Goal: Transaction & Acquisition: Register for event/course

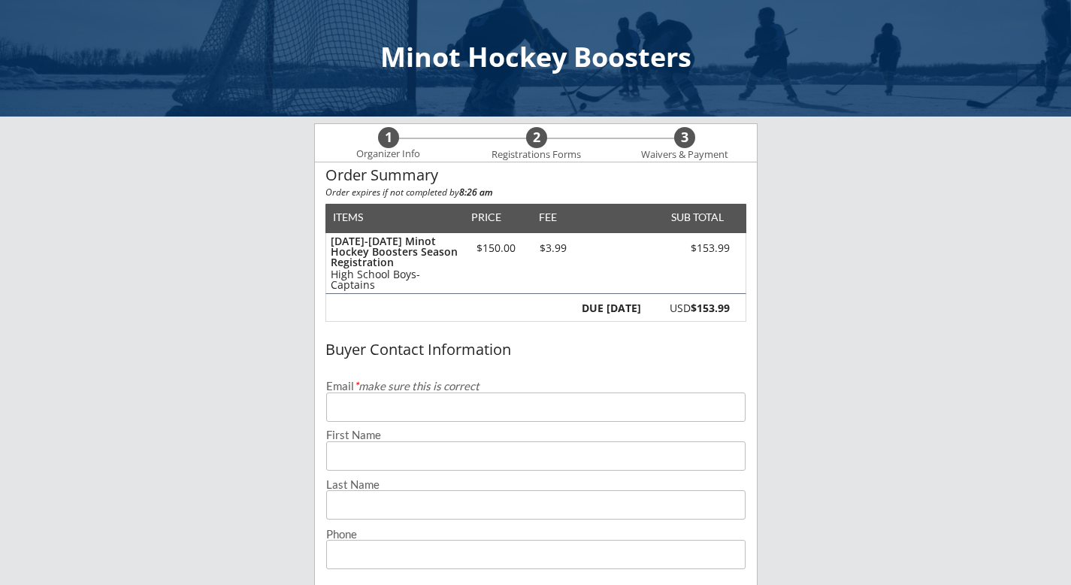
click at [453, 403] on input "email" at bounding box center [536, 406] width 420 height 29
type input "[EMAIL_ADDRESS][DOMAIN_NAME]"
type input "Kaley"
type input "[DEMOGRAPHIC_DATA]"
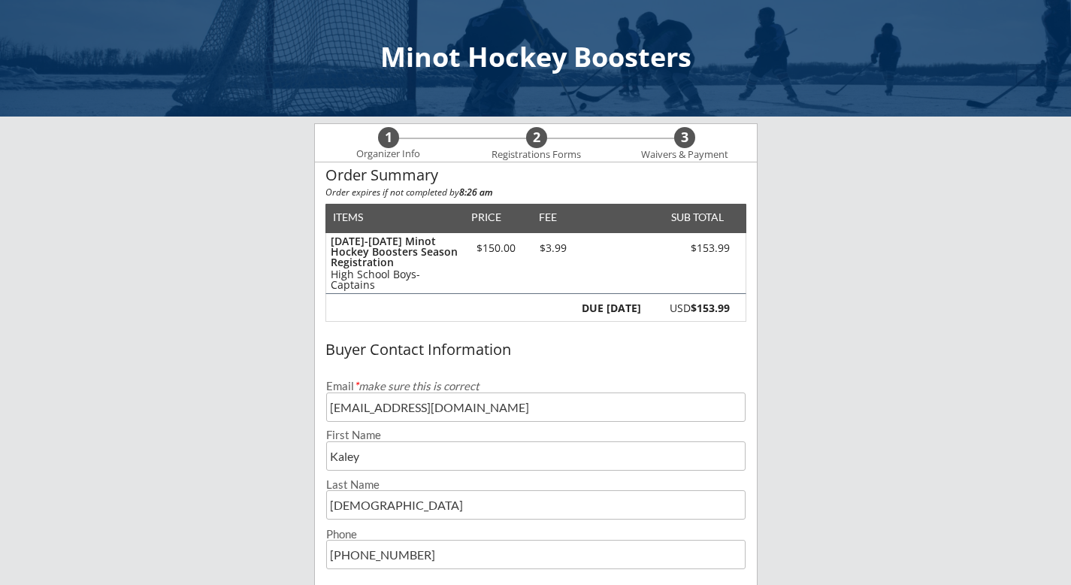
type input "[PHONE_NUMBER]"
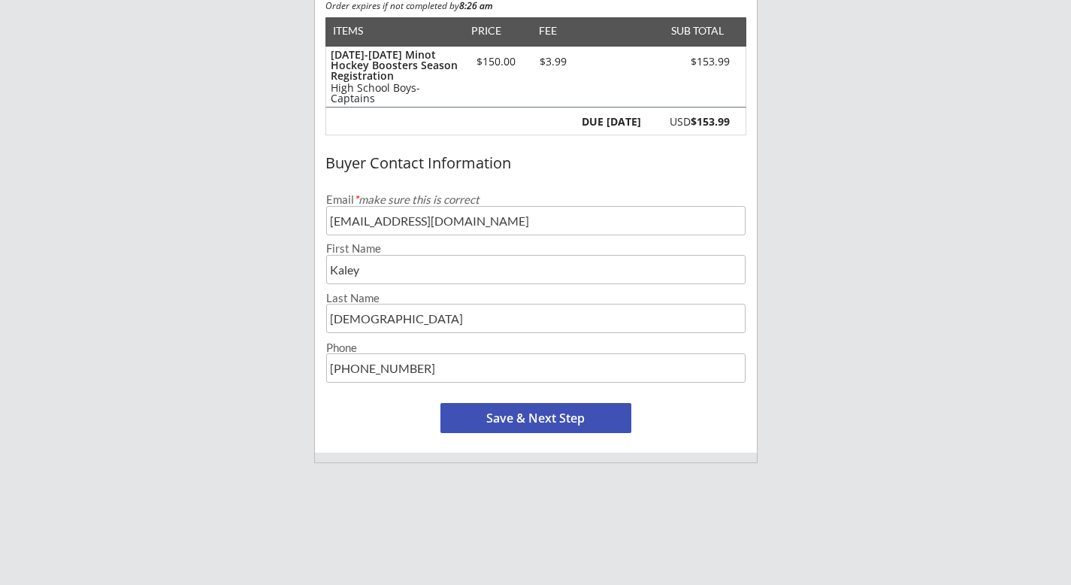
scroll to position [201, 0]
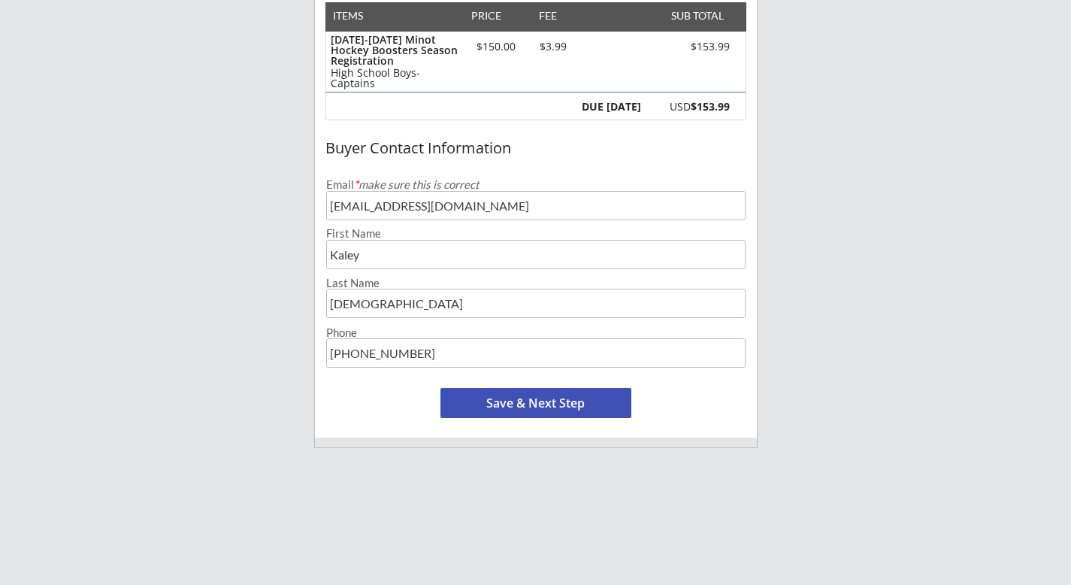
click at [503, 401] on button "Save & Next Step" at bounding box center [536, 403] width 191 height 30
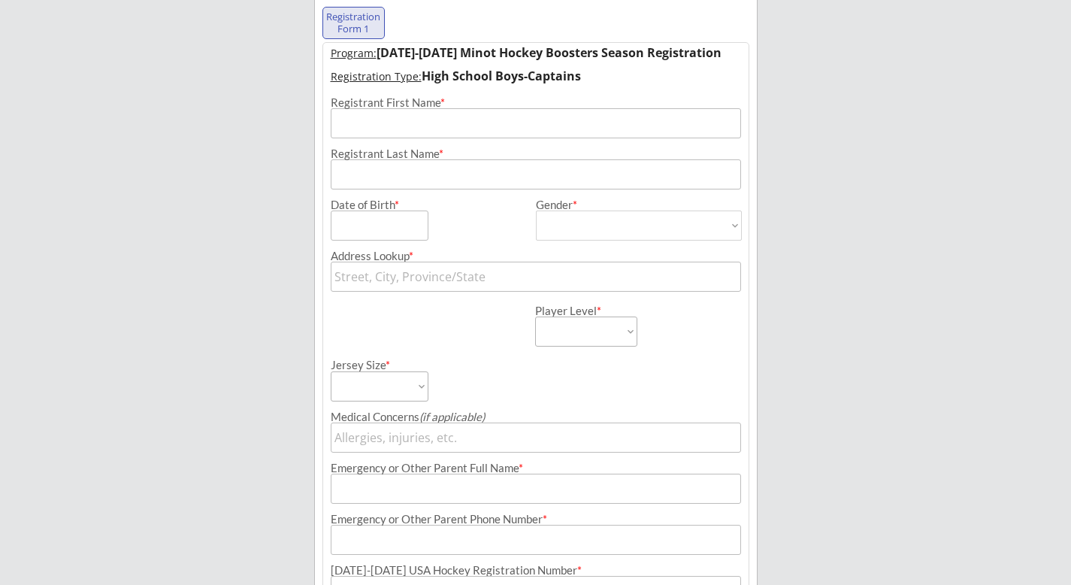
scroll to position [108, 0]
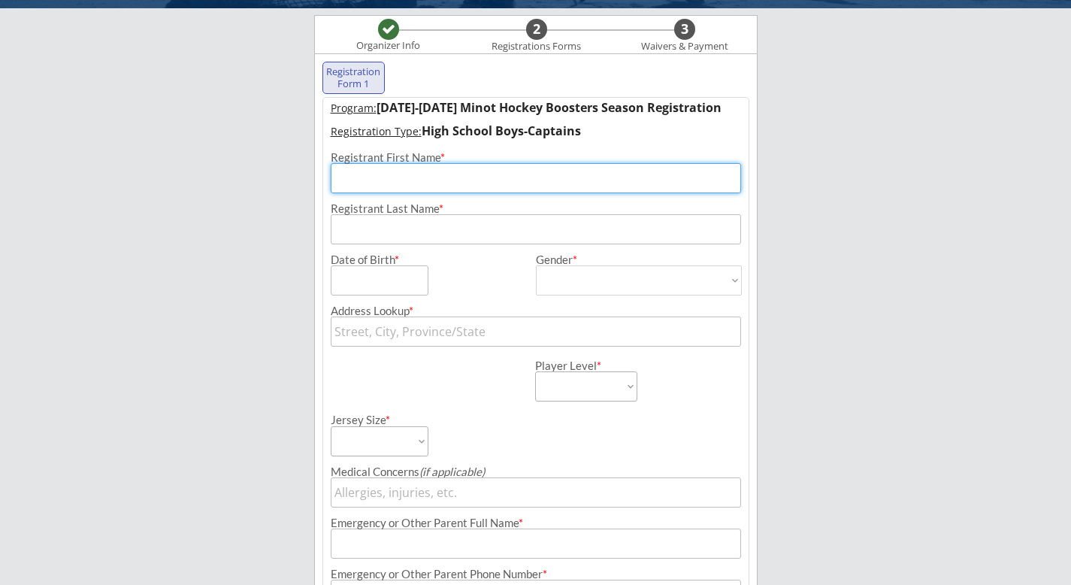
click at [438, 173] on input "input" at bounding box center [536, 178] width 410 height 30
click at [388, 179] on input "input" at bounding box center [536, 178] width 410 height 30
type input "[PERSON_NAME]"
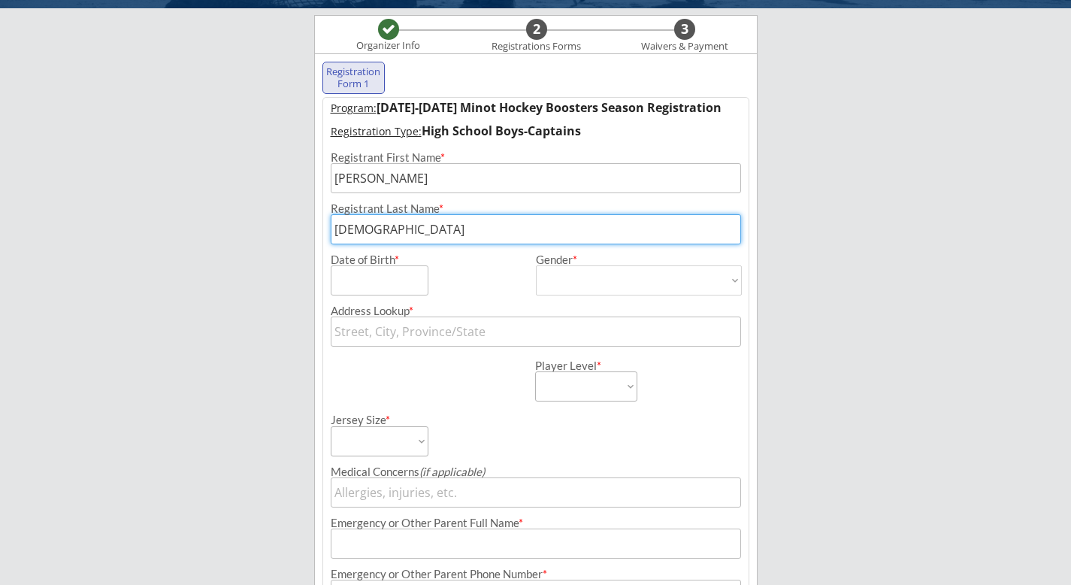
type input "[DEMOGRAPHIC_DATA]"
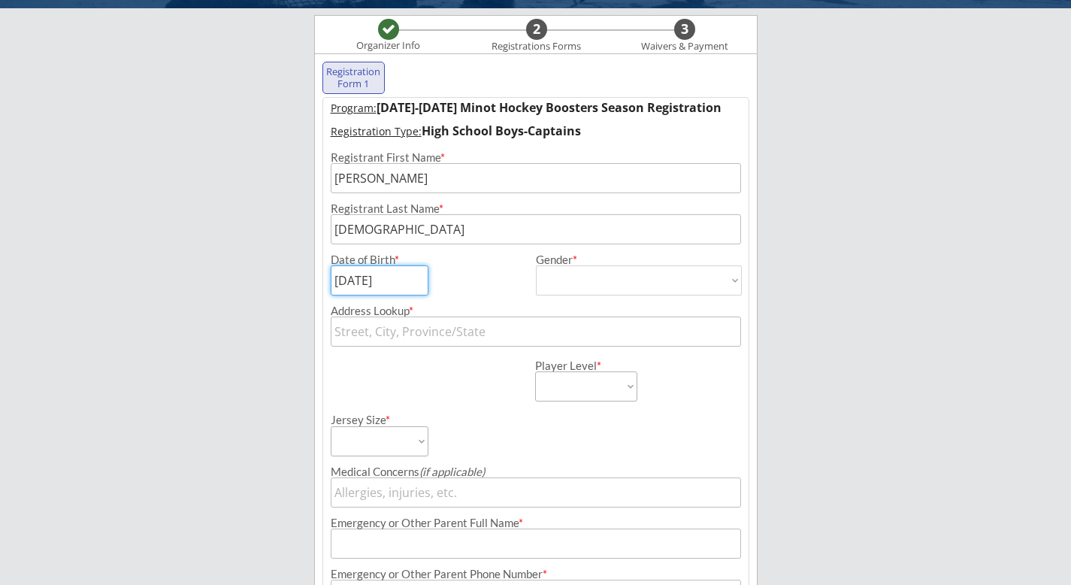
type input "[DATE]"
click at [604, 276] on select "[DEMOGRAPHIC_DATA] [DEMOGRAPHIC_DATA]" at bounding box center [639, 280] width 206 height 30
select select ""[DEMOGRAPHIC_DATA]""
click at [536, 265] on select "[DEMOGRAPHIC_DATA] [DEMOGRAPHIC_DATA]" at bounding box center [639, 280] width 206 height 30
type input "[DEMOGRAPHIC_DATA]"
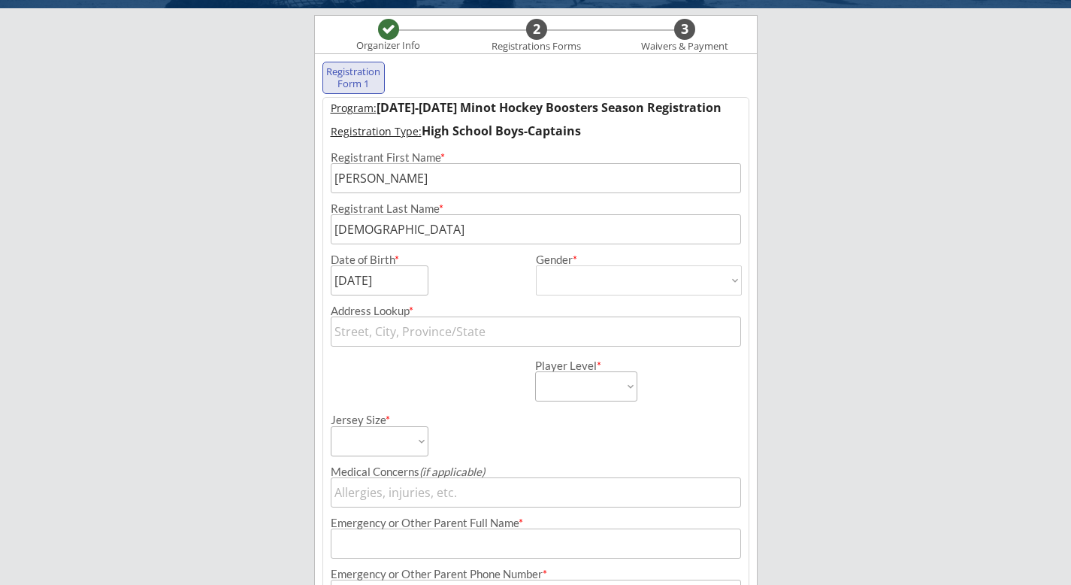
click at [487, 332] on input "text" at bounding box center [536, 332] width 410 height 30
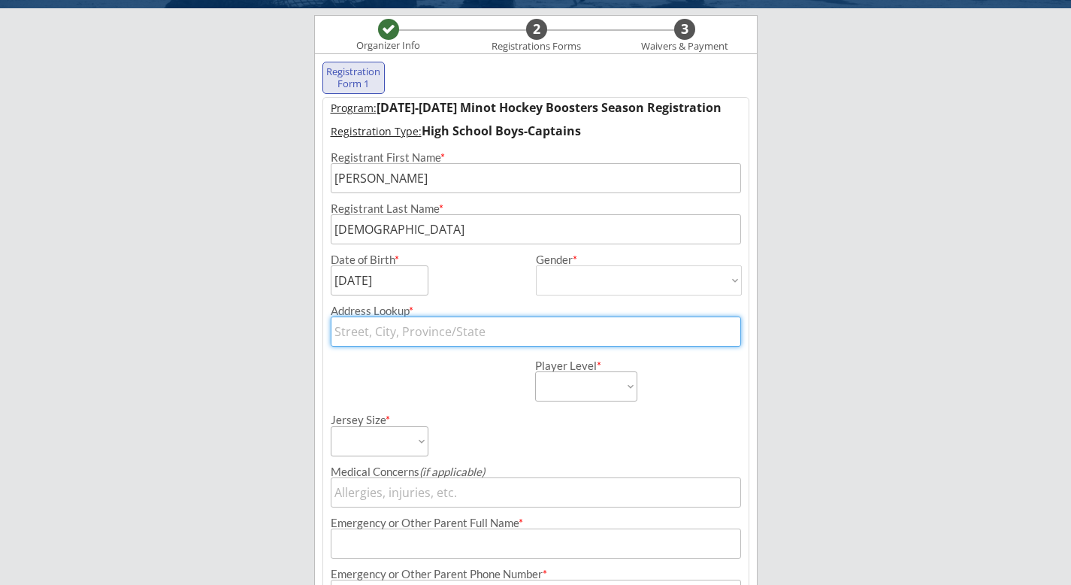
type input "[STREET_ADDRESS]"
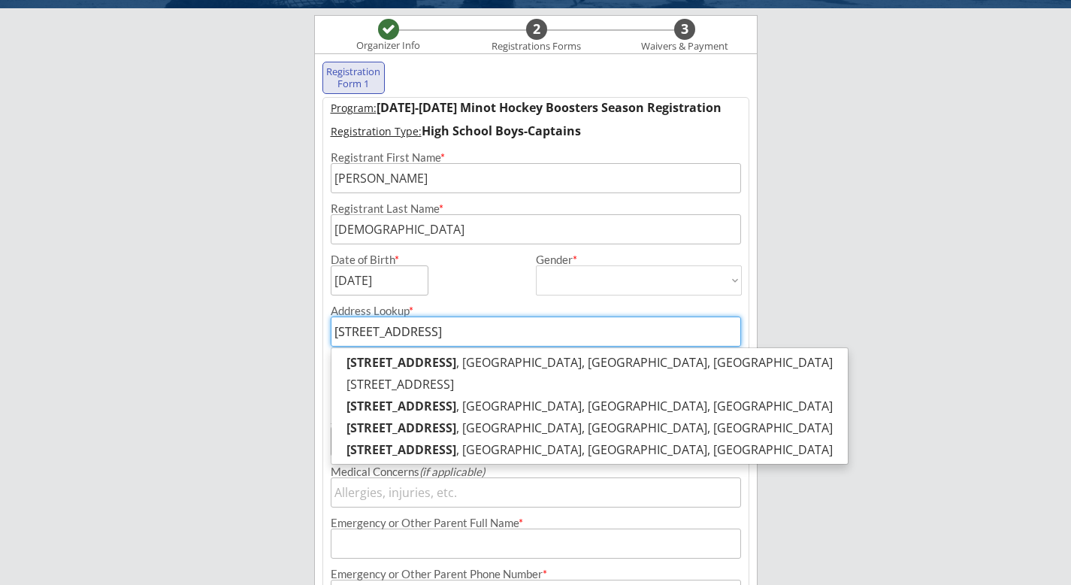
click at [524, 326] on input "[STREET_ADDRESS]" at bounding box center [536, 332] width 410 height 30
type input "[GEOGRAPHIC_DATA]"
type input "[STREET_ADDRESS]"
type input "2713 Academy R"
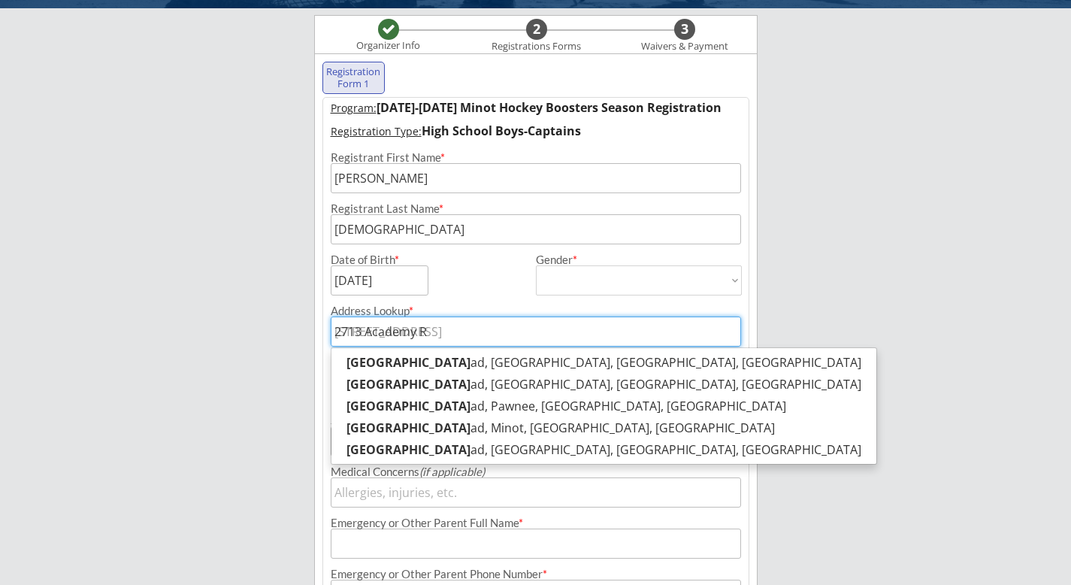
type input "[STREET_ADDRESS]"
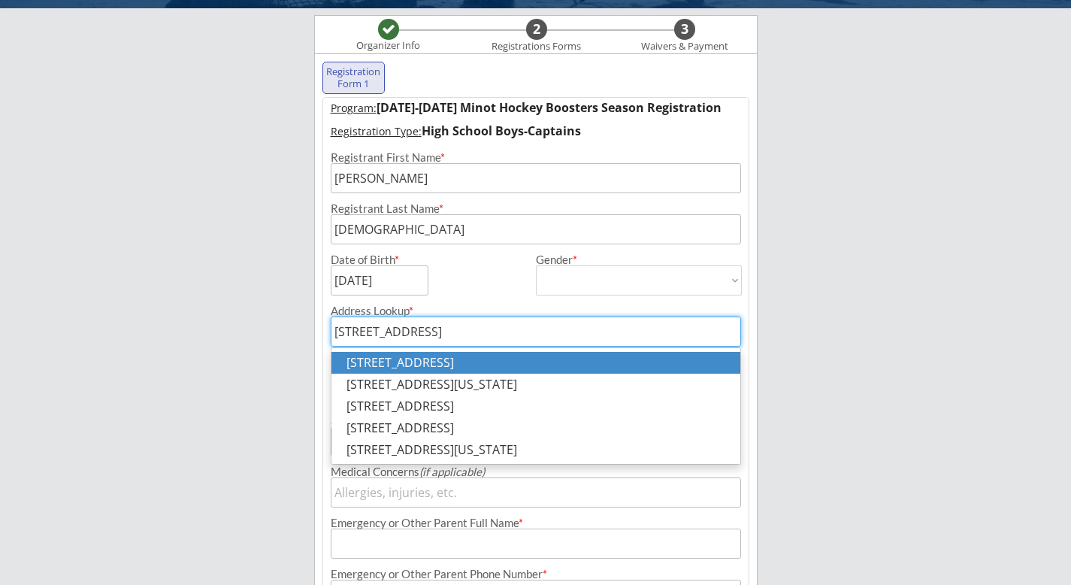
click at [487, 357] on p "[STREET_ADDRESS]" at bounding box center [536, 363] width 409 height 22
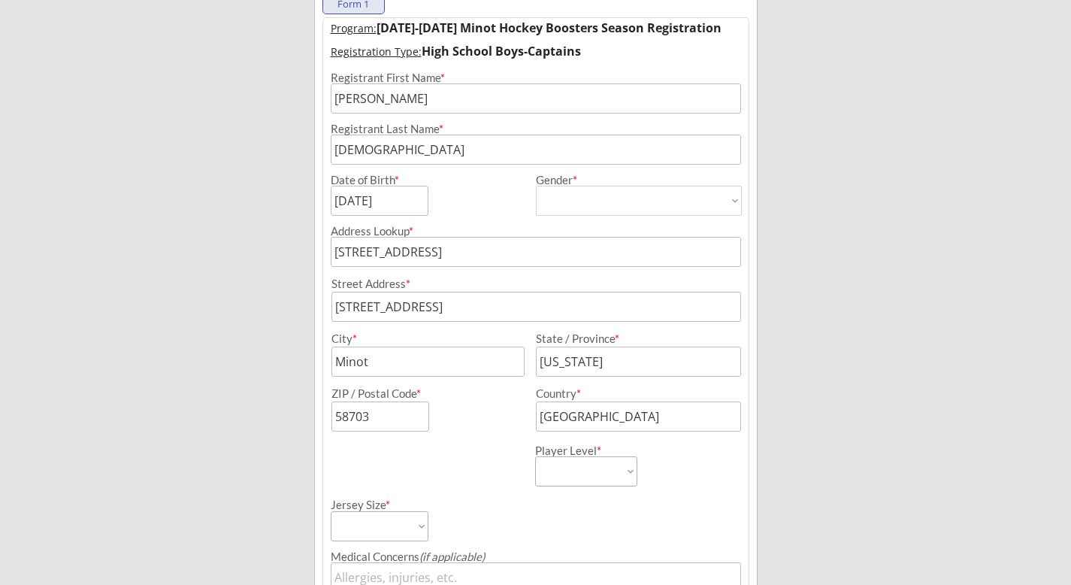
scroll to position [192, 0]
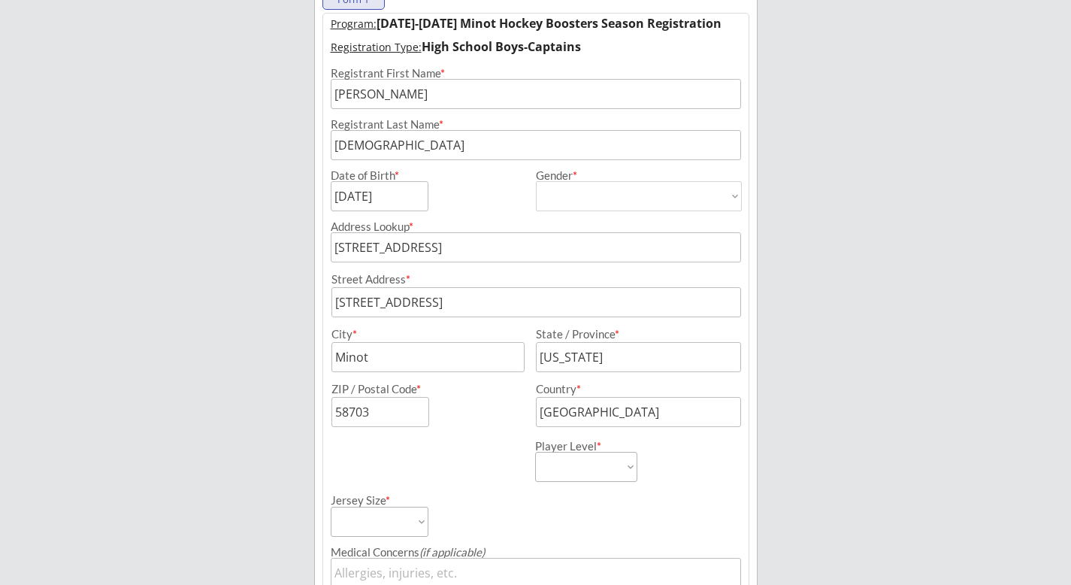
type input "[STREET_ADDRESS]"
click at [556, 471] on select "Learn to Play Boys Learn to Play Girls Maroon Mites Gold/White Mites Squirts Pe…" at bounding box center [586, 467] width 102 height 30
select select ""HS Captains Boys""
click at [535, 452] on select "Learn to Play Boys Learn to Play Girls Maroon Mites Gold/White Mites Squirts Pe…" at bounding box center [586, 467] width 102 height 30
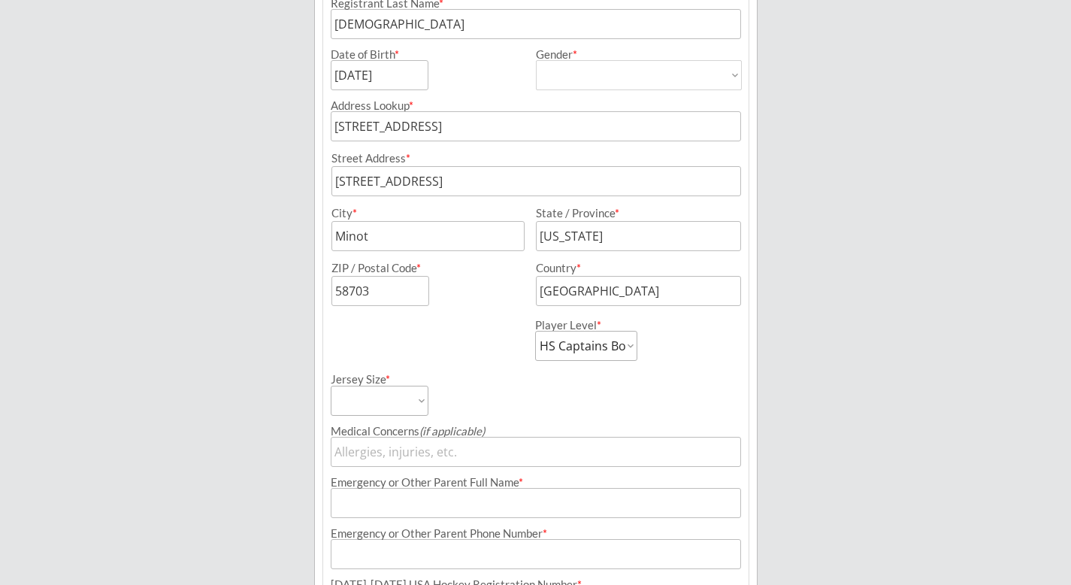
scroll to position [332, 0]
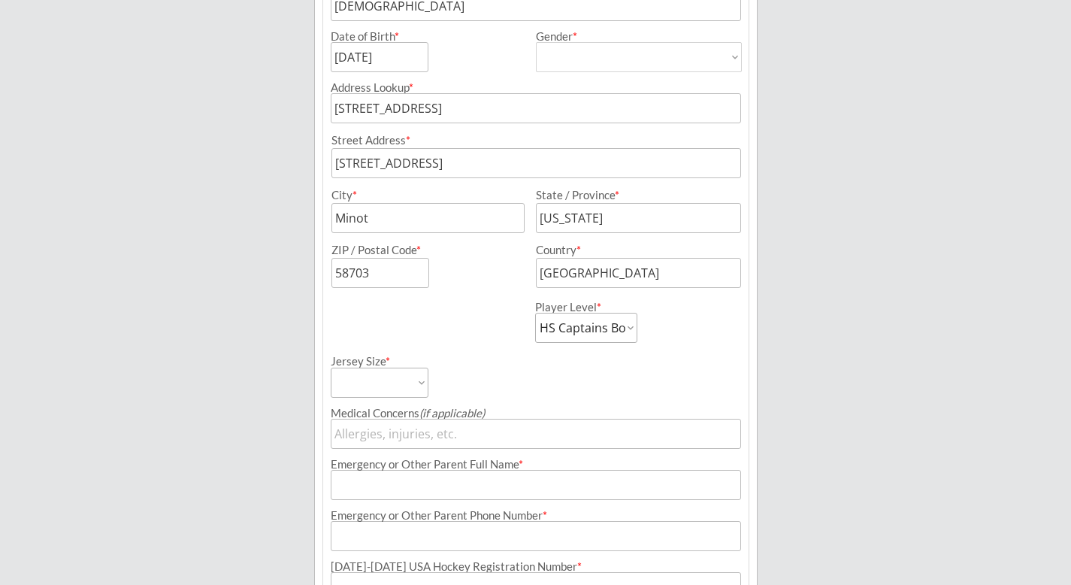
click at [421, 383] on select "Adult Small Adult Medium Adult Large Adult XL Goalie Cut" at bounding box center [380, 383] width 98 height 30
select select ""Adult Medium""
click at [331, 368] on select "Adult Small Adult Medium Adult Large Adult XL Goalie Cut" at bounding box center [380, 383] width 98 height 30
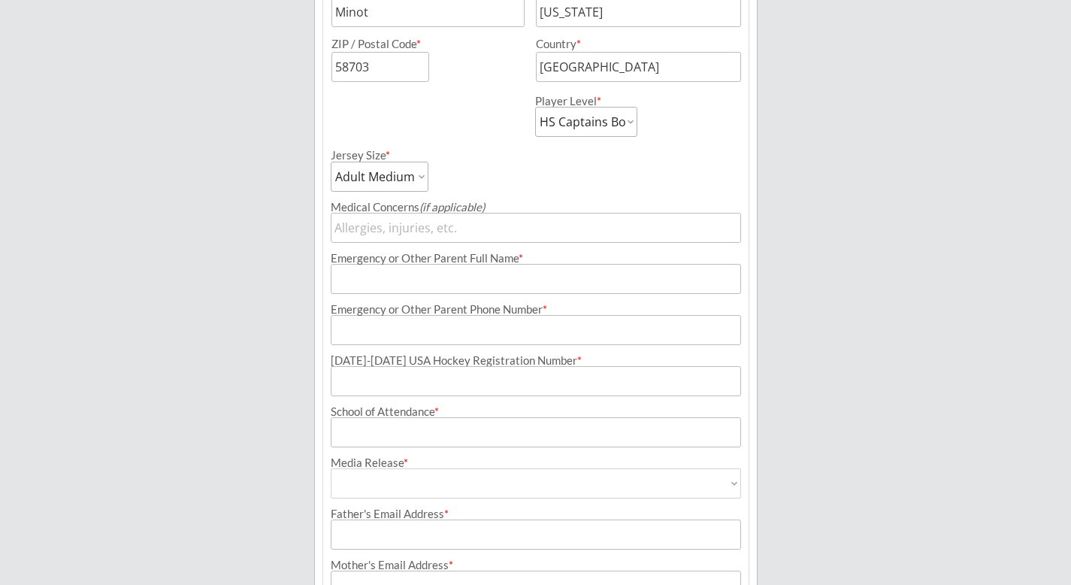
scroll to position [551, 0]
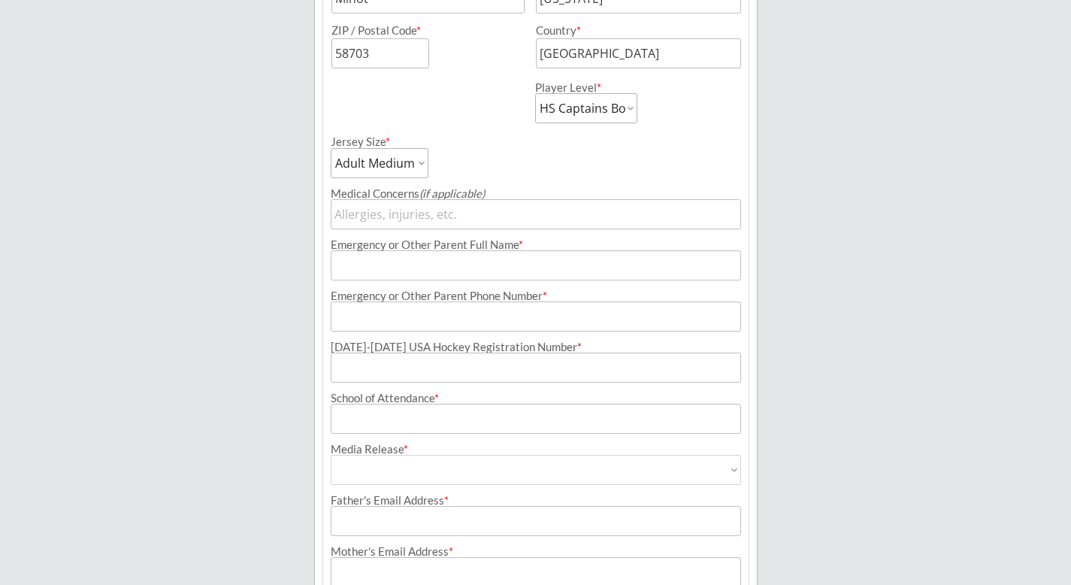
click at [526, 269] on input "input" at bounding box center [536, 265] width 410 height 30
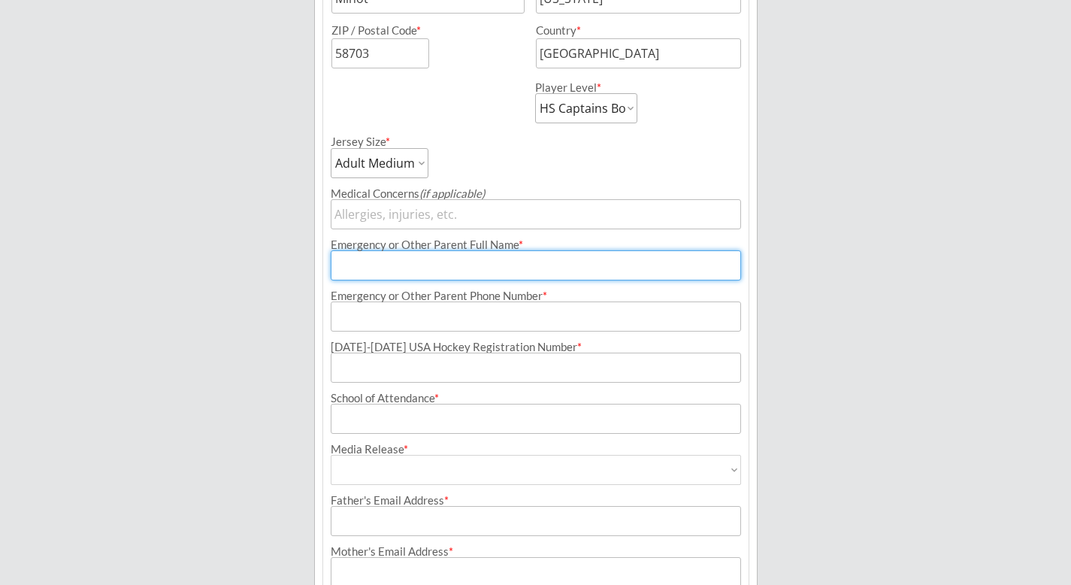
type input "[PERSON_NAME][DEMOGRAPHIC_DATA]"
type input "[PHONE_NUMBER]"
type input "[EMAIL_ADDRESS][DOMAIN_NAME]"
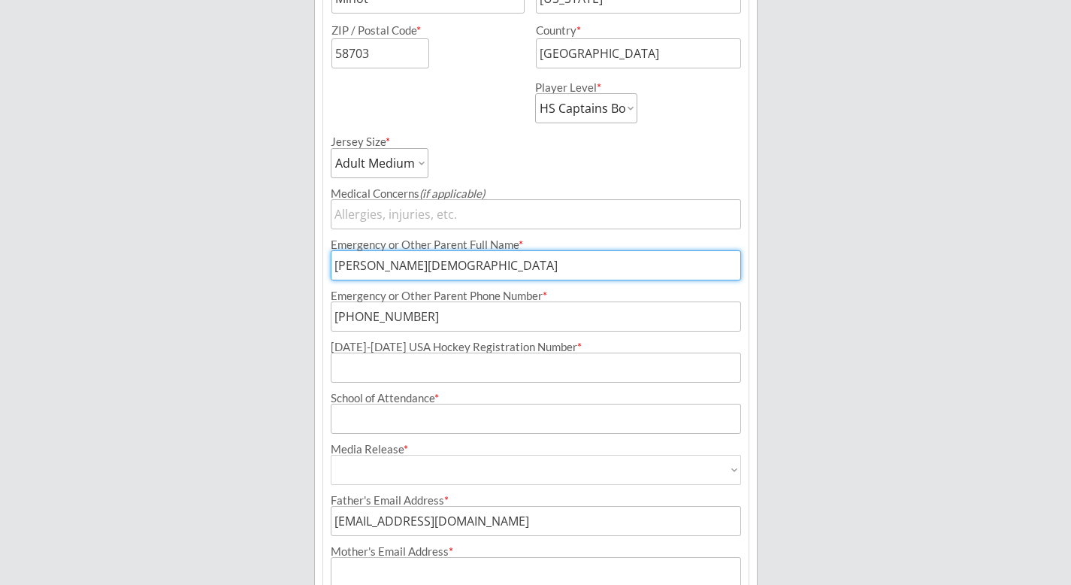
type input "[EMAIL_ADDRESS][DOMAIN_NAME]"
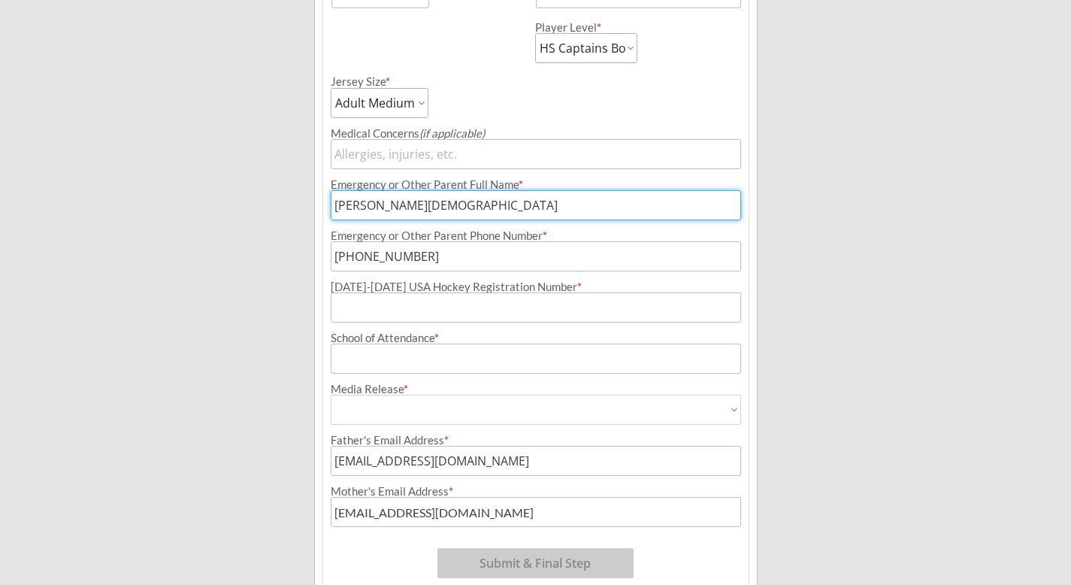
scroll to position [613, 0]
click at [596, 304] on input "input" at bounding box center [536, 306] width 410 height 30
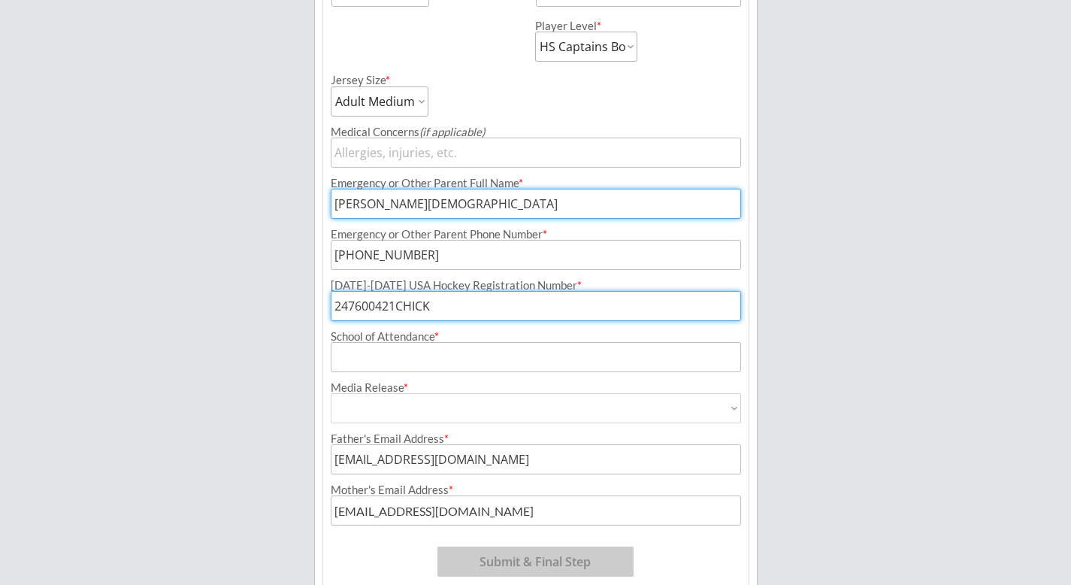
type input "247600421CHICK"
click at [480, 356] on input "input" at bounding box center [536, 357] width 410 height 30
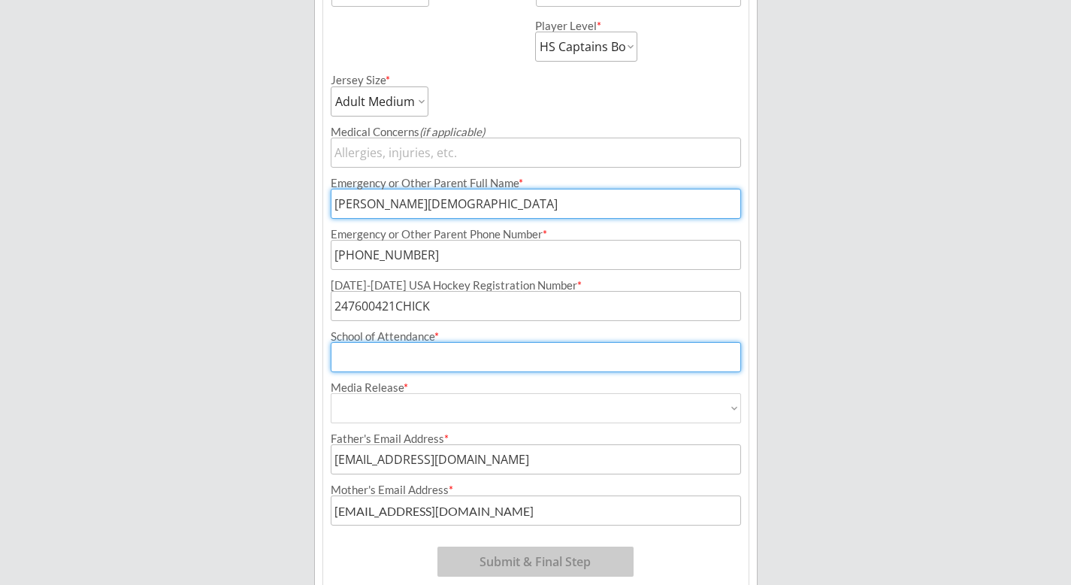
type input "N"
type input "[GEOGRAPHIC_DATA]"
click at [450, 409] on select "Yes No" at bounding box center [536, 408] width 410 height 30
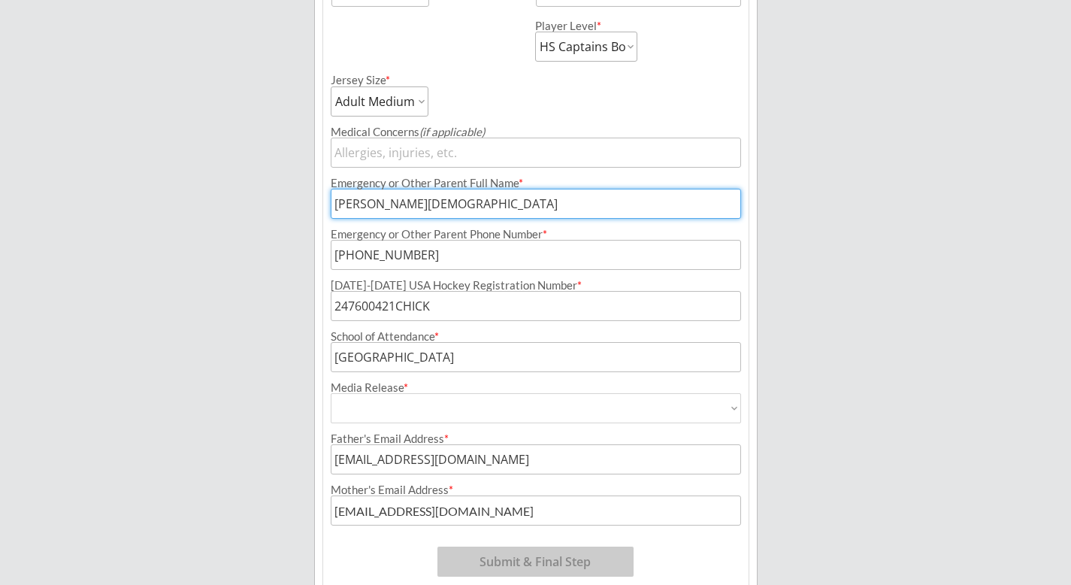
select select ""Yes""
click at [331, 393] on select "Yes No" at bounding box center [536, 408] width 410 height 30
type input "Yes"
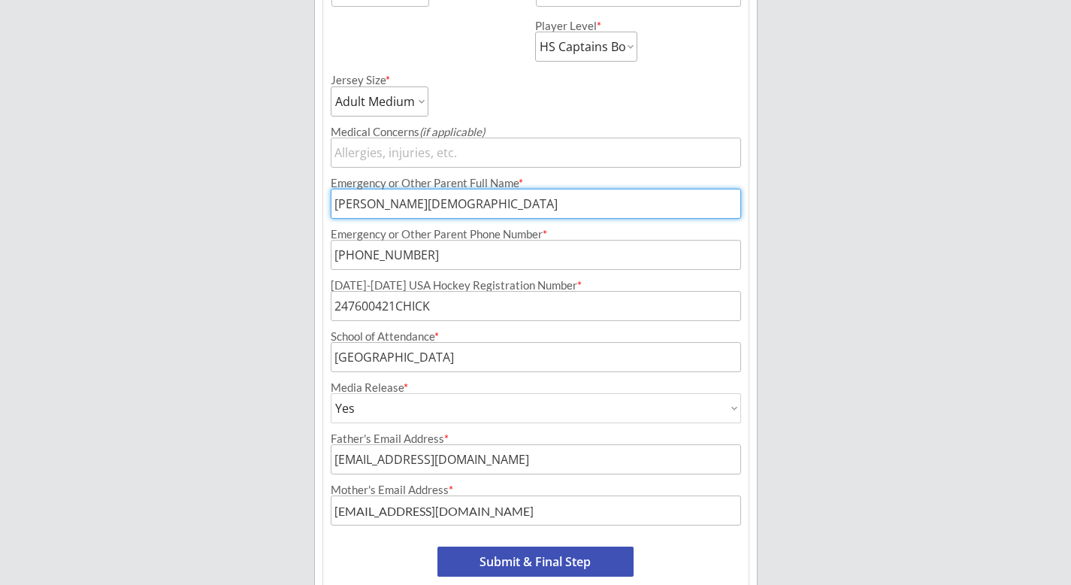
click at [409, 458] on input "input" at bounding box center [536, 459] width 410 height 30
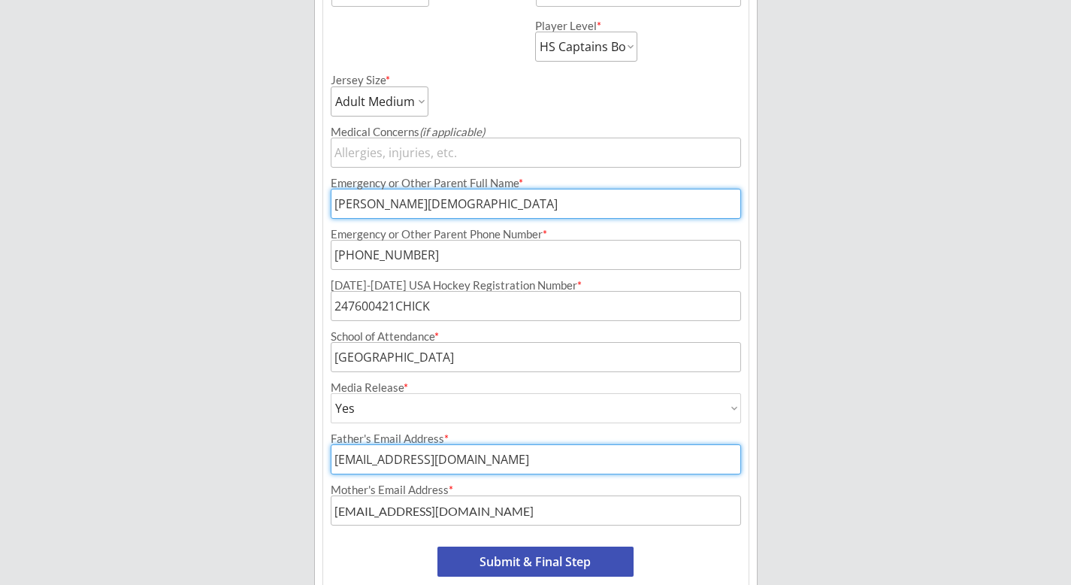
click at [409, 458] on input "input" at bounding box center [536, 459] width 410 height 30
type input "[EMAIL_ADDRESS][DOMAIN_NAME]"
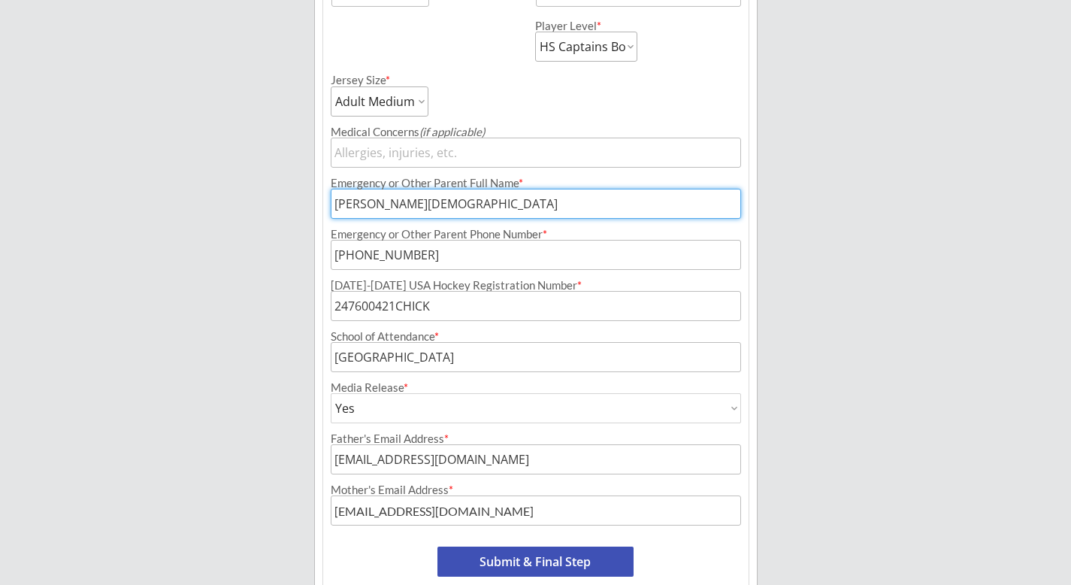
scroll to position [686, 0]
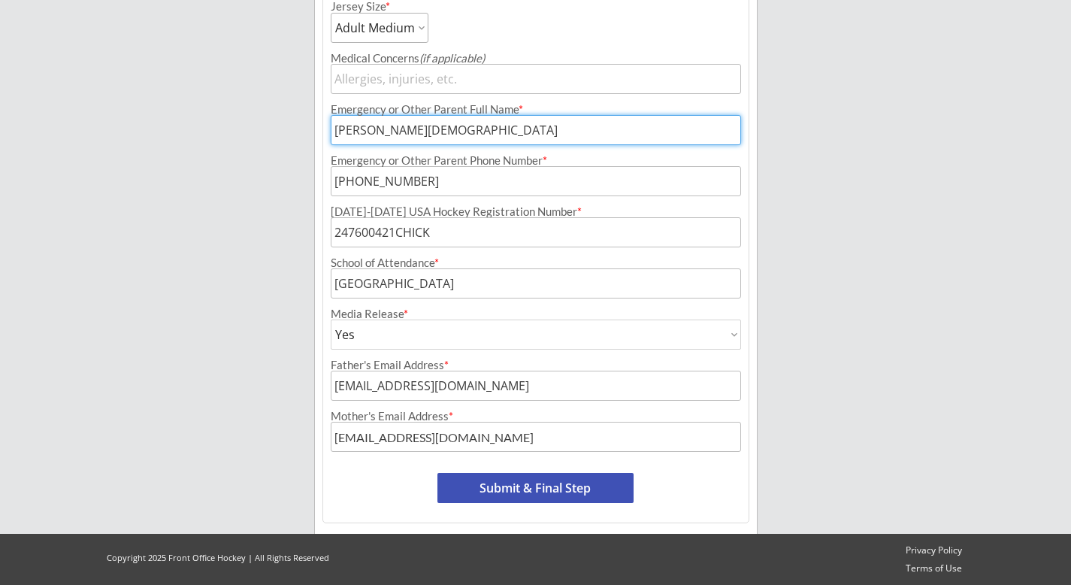
click at [539, 486] on button "Submit & Final Step" at bounding box center [536, 488] width 196 height 30
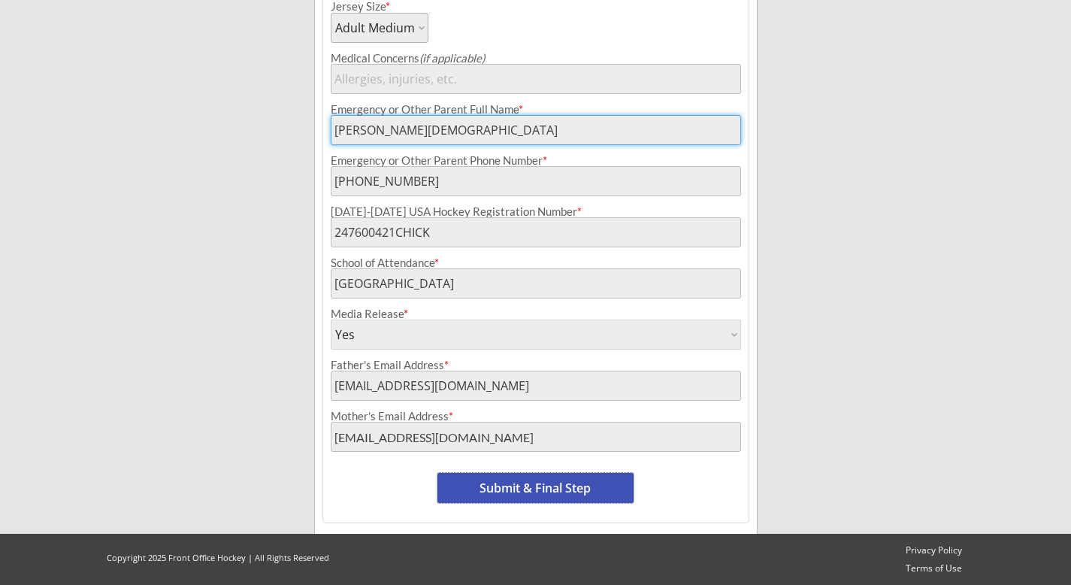
click at [571, 486] on button "Submit & Final Step" at bounding box center [536, 488] width 196 height 30
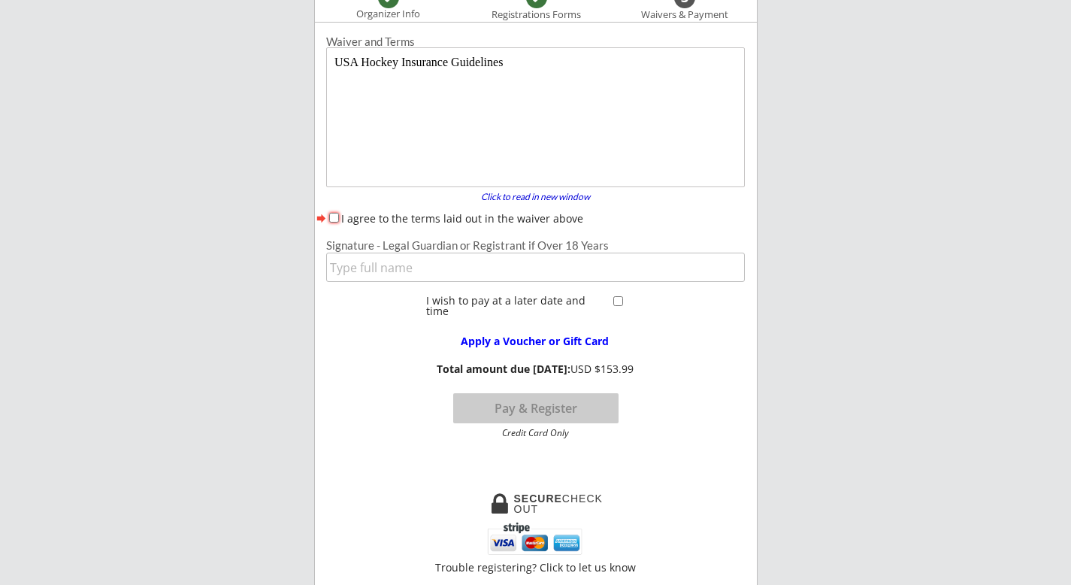
scroll to position [123, 0]
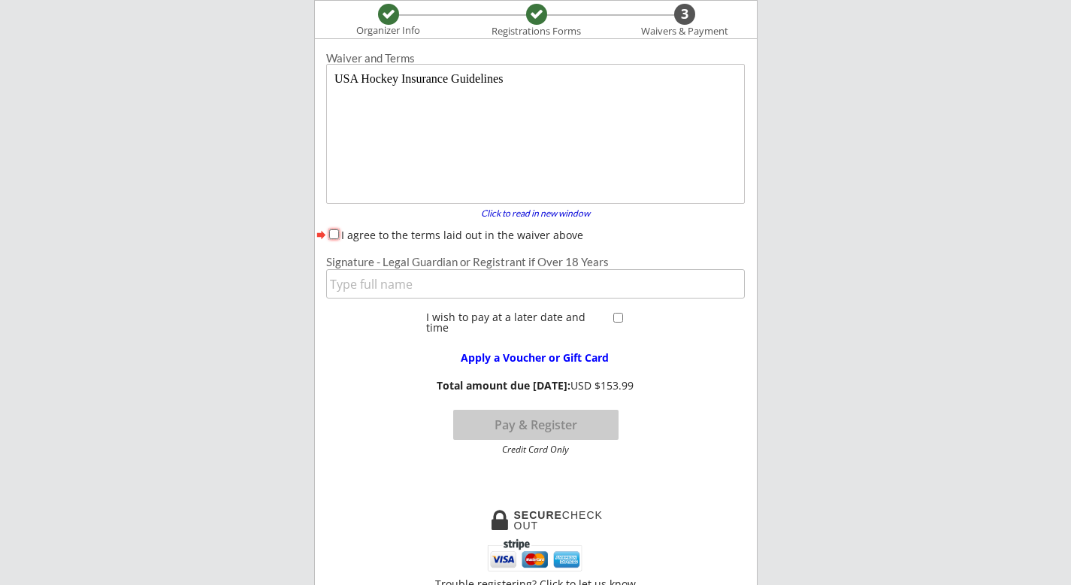
click at [337, 233] on input "I agree to the terms laid out in the waiver above" at bounding box center [334, 234] width 10 height 10
checkbox input "true"
click at [355, 280] on input "input" at bounding box center [535, 283] width 419 height 29
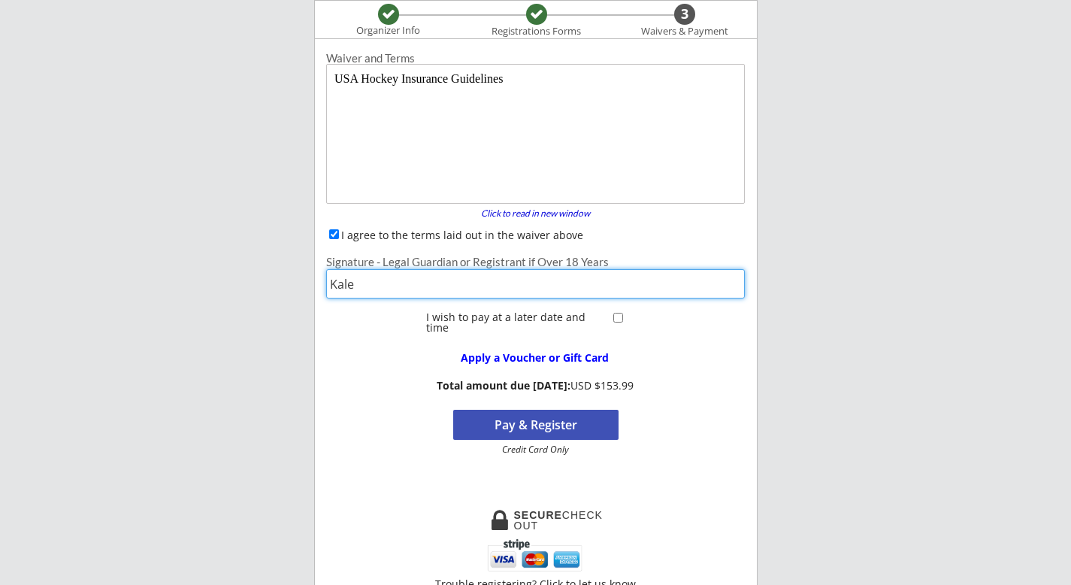
type input "[PERSON_NAME][DEMOGRAPHIC_DATA]"
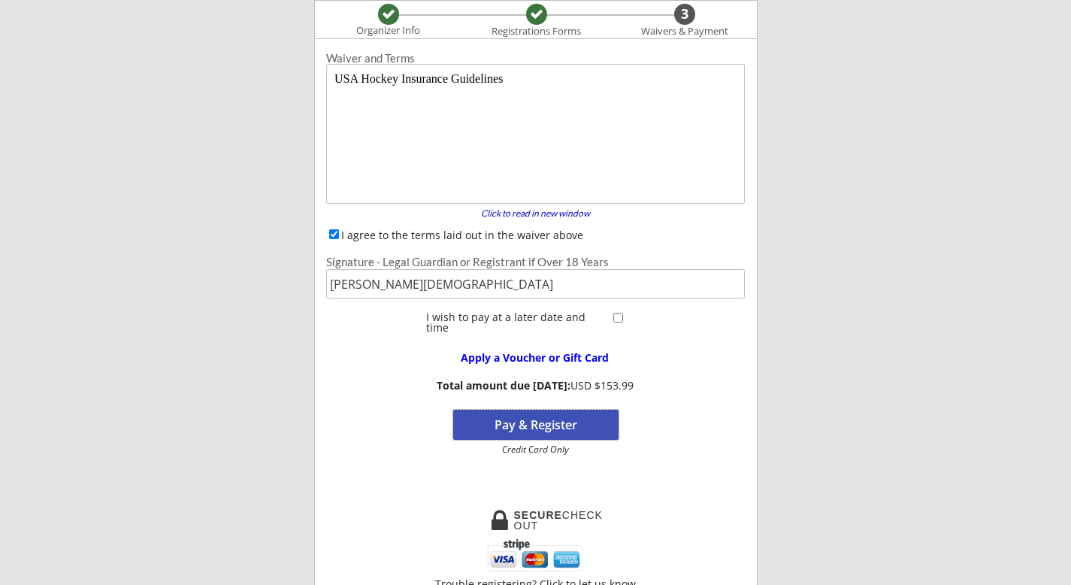
click at [576, 429] on button "Pay & Register" at bounding box center [535, 425] width 165 height 30
